Goal: Find specific page/section: Find specific page/section

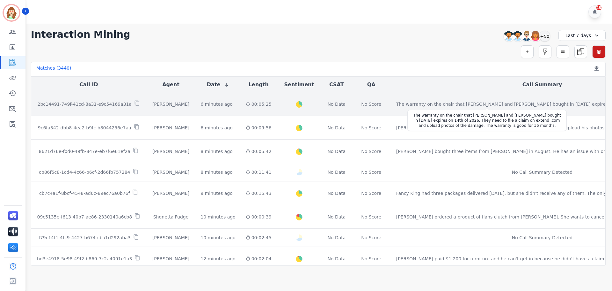
click at [532, 104] on div "The warranty on the chair that [PERSON_NAME] and [PERSON_NAME] bought in [DATE]…" at bounding box center [518, 104] width 245 height 6
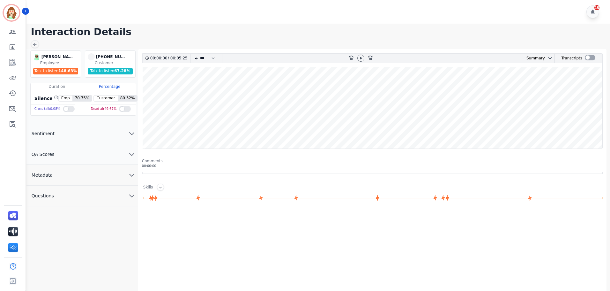
click at [124, 134] on button "Sentiment" at bounding box center [82, 133] width 112 height 21
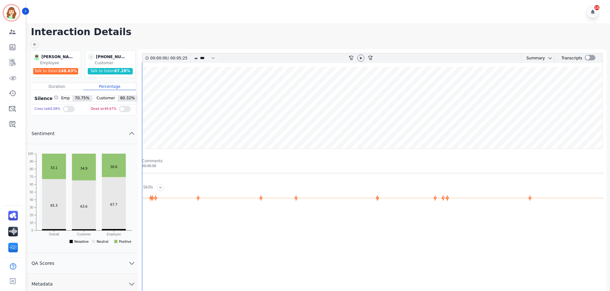
click at [129, 132] on icon "chevron up" at bounding box center [132, 133] width 8 height 8
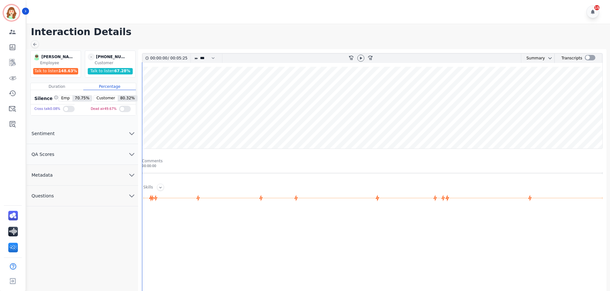
click at [132, 152] on icon "chevron down" at bounding box center [132, 154] width 8 height 8
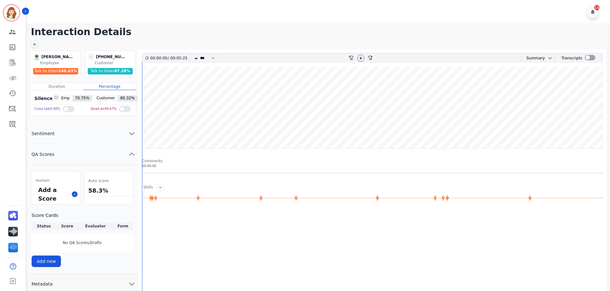
click at [132, 153] on icon "chevron up" at bounding box center [131, 154] width 4 height 2
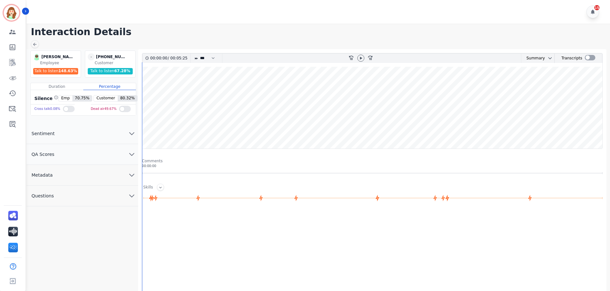
click at [134, 134] on icon "chevron down" at bounding box center [132, 133] width 8 height 8
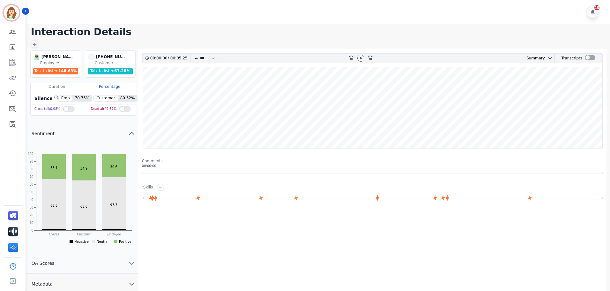
click at [134, 134] on icon "chevron up" at bounding box center [132, 133] width 8 height 8
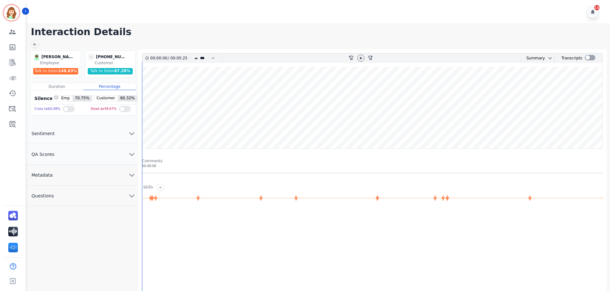
click at [131, 153] on icon "chevron down" at bounding box center [132, 154] width 8 height 8
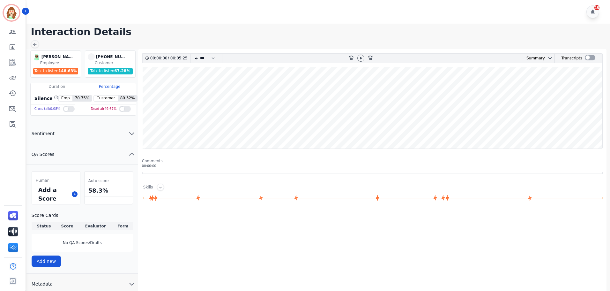
click at [131, 153] on icon "chevron up" at bounding box center [131, 154] width 4 height 2
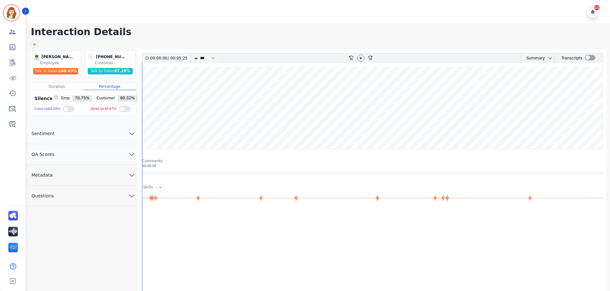
click at [131, 137] on icon "chevron down" at bounding box center [132, 133] width 8 height 8
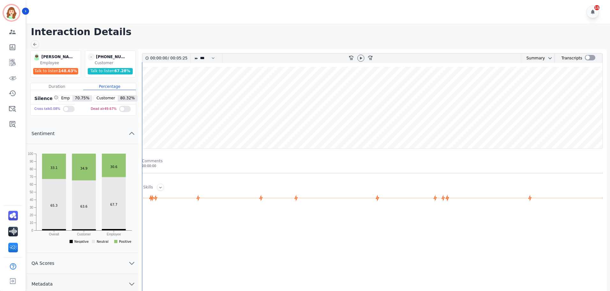
click at [131, 137] on icon "chevron up" at bounding box center [132, 133] width 8 height 8
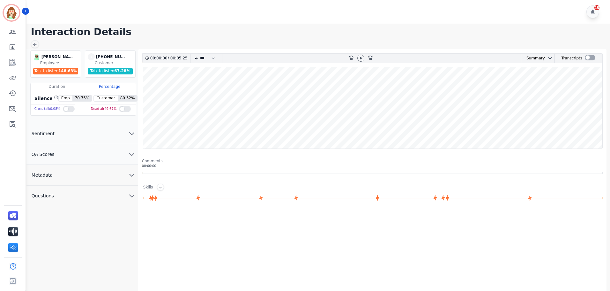
click at [124, 192] on button "Questions" at bounding box center [82, 195] width 112 height 21
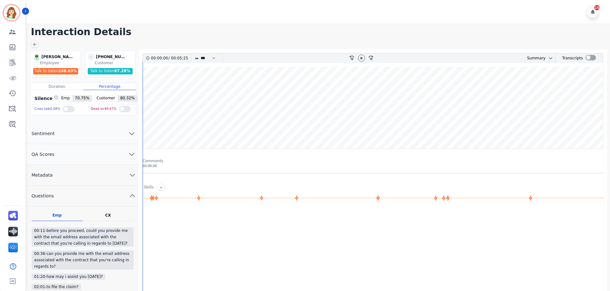
click at [131, 193] on icon "chevron up" at bounding box center [133, 196] width 8 height 8
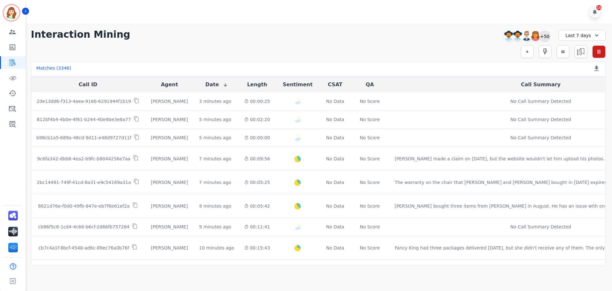
click at [545, 37] on div "+50" at bounding box center [545, 36] width 11 height 11
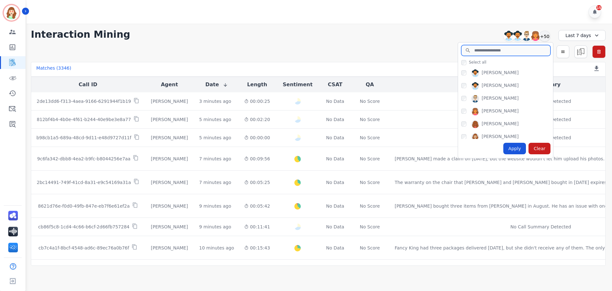
click at [488, 52] on input "search" at bounding box center [506, 50] width 89 height 11
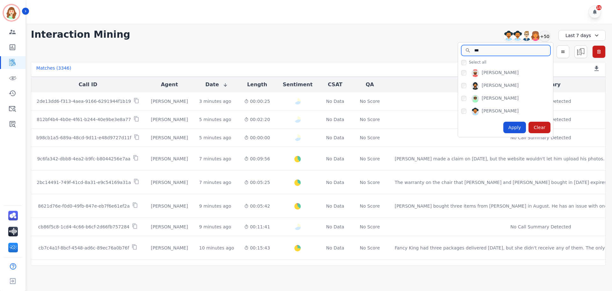
type input "***"
click at [521, 127] on div "Apply" at bounding box center [515, 127] width 23 height 11
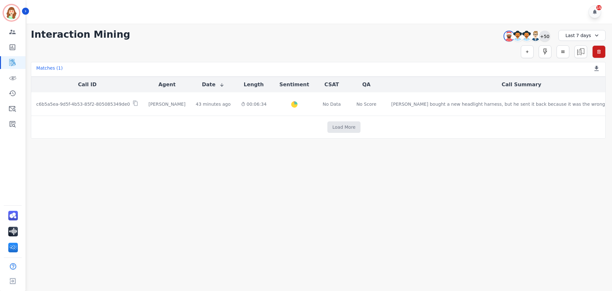
click at [545, 36] on div "+50" at bounding box center [545, 36] width 11 height 11
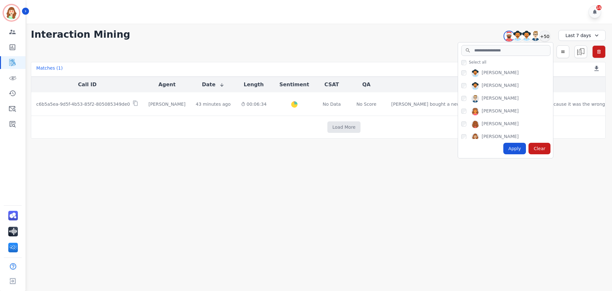
click at [379, 192] on main "Interaction Mining [PERSON_NAME] [PERSON_NAME] [PERSON_NAME] [PERSON_NAME] +50 …" at bounding box center [319, 169] width 588 height 291
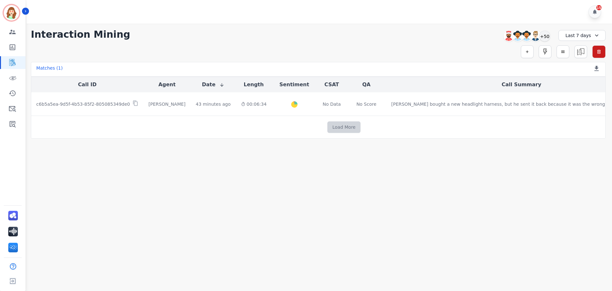
click at [328, 124] on button "Load More" at bounding box center [344, 126] width 33 height 11
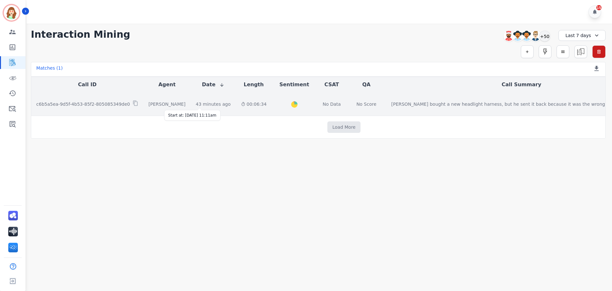
click at [203, 105] on div "43 minutes ago" at bounding box center [213, 104] width 35 height 6
